Goal: Find specific page/section

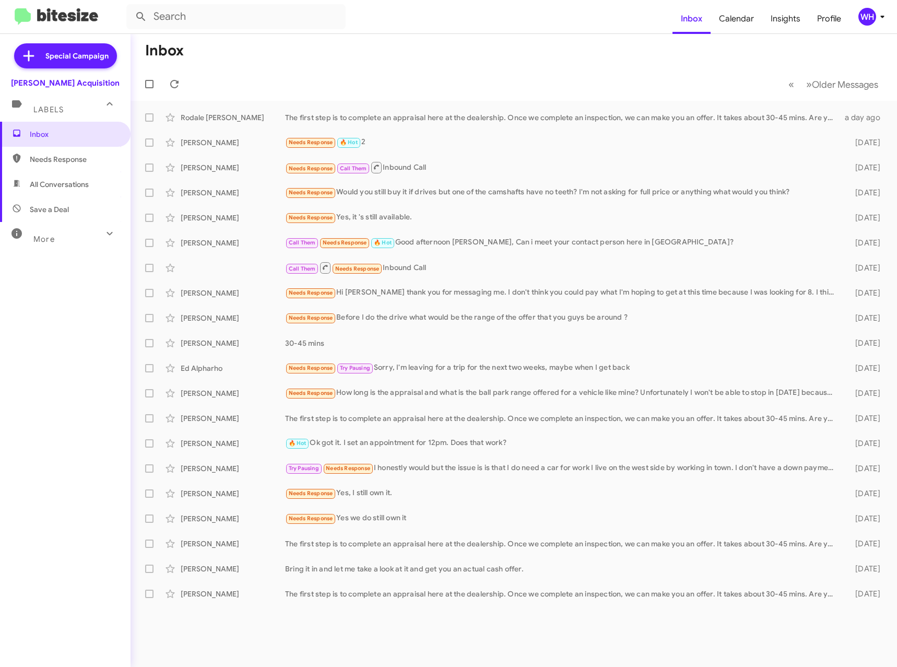
click at [438, 61] on mat-toolbar-row "Inbox" at bounding box center [513, 50] width 766 height 33
click at [375, 48] on mat-toolbar-row "Inbox" at bounding box center [513, 50] width 766 height 33
click at [181, 21] on input "text" at bounding box center [235, 16] width 219 height 25
type input "[PERSON_NAME]"
click at [130, 6] on button at bounding box center [140, 16] width 21 height 21
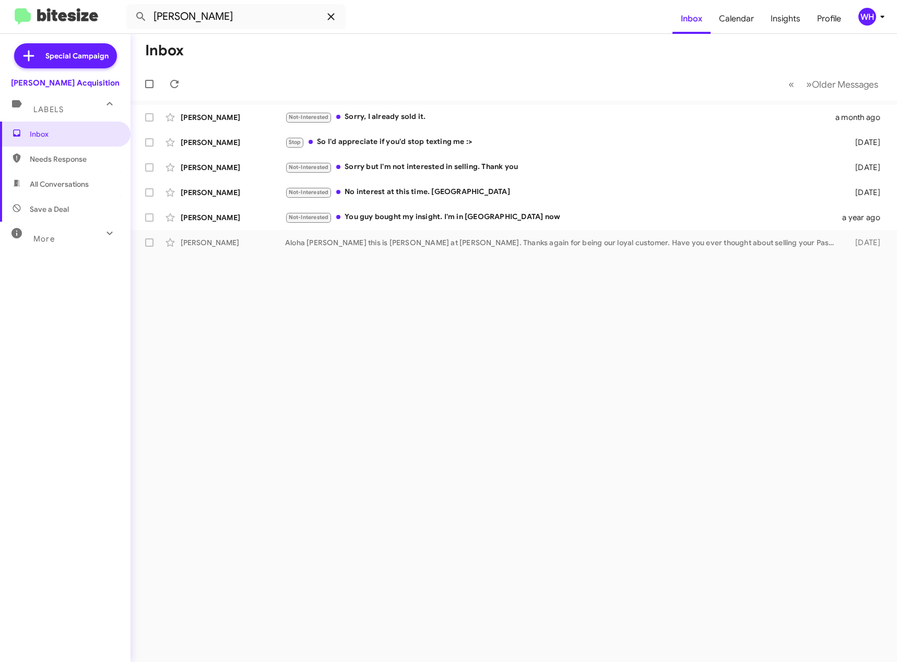
click at [338, 17] on span at bounding box center [330, 16] width 21 height 13
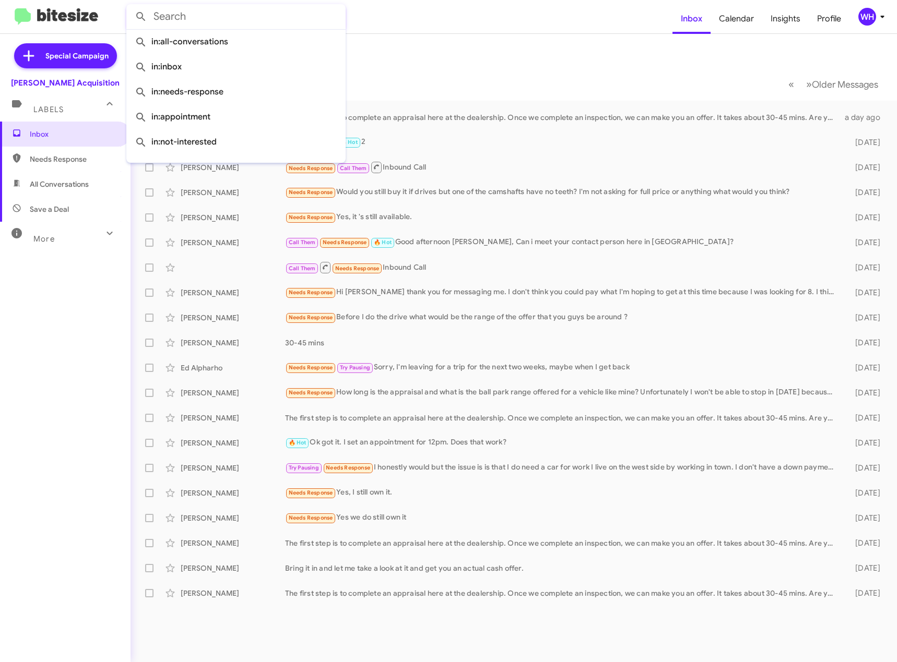
click at [79, 402] on div "Inbox Needs Response All Conversations Save a Deal More Important 🔥 Hot Appoint…" at bounding box center [65, 320] width 130 height 397
